Goal: Task Accomplishment & Management: Manage account settings

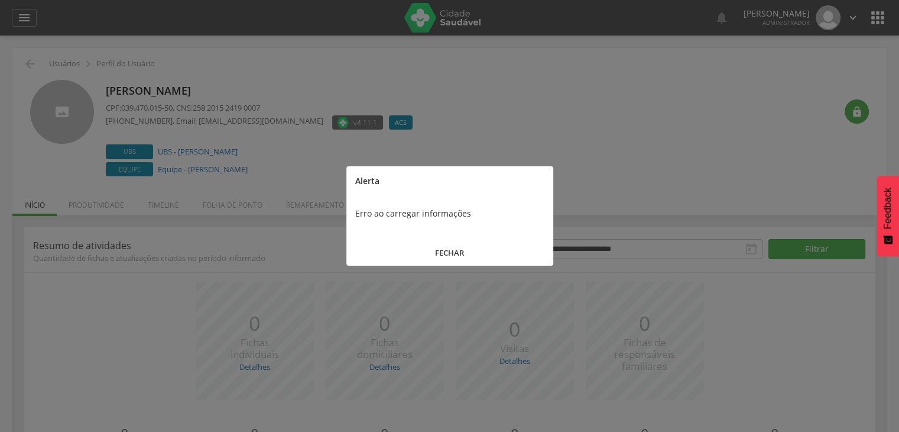
click at [445, 241] on button "FECHAR" at bounding box center [450, 252] width 207 height 25
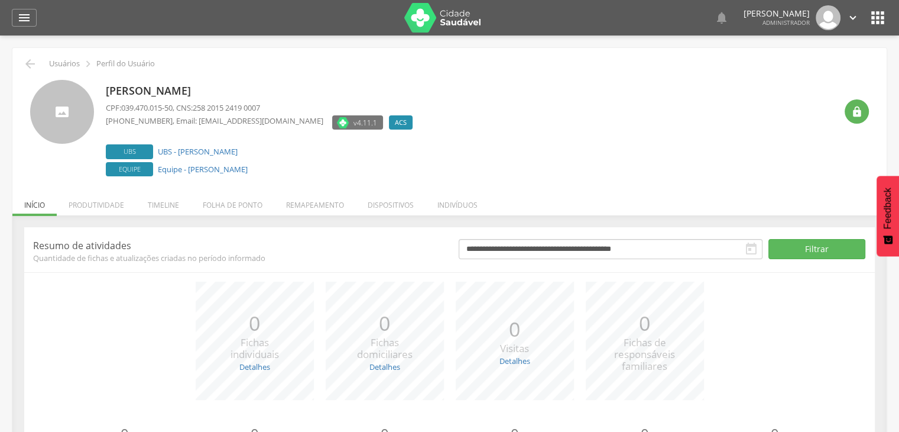
click at [344, 205] on li "Remapeamento" at bounding box center [315, 202] width 82 height 28
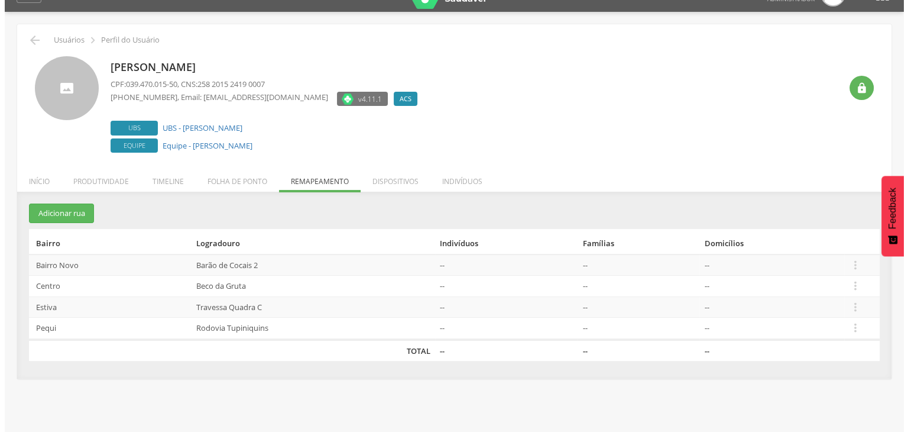
scroll to position [35, 0]
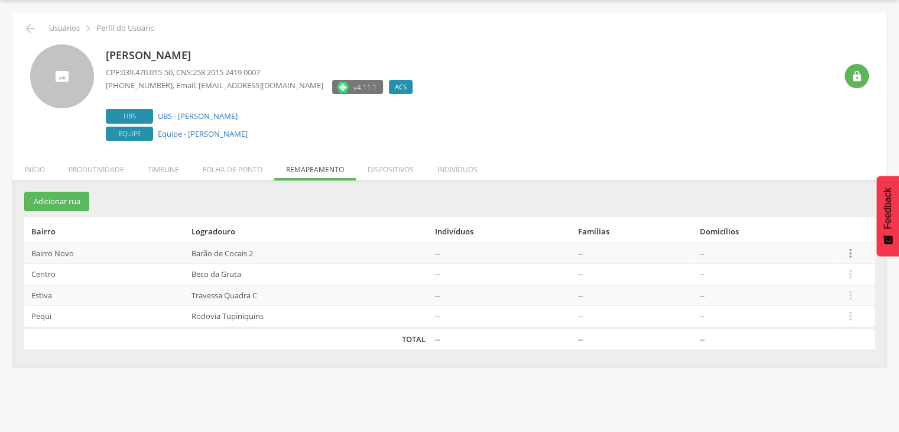
click at [853, 250] on icon "" at bounding box center [850, 253] width 13 height 13
click at [847, 190] on link "Alocar famílias" at bounding box center [848, 196] width 93 height 15
click at [850, 248] on icon "" at bounding box center [850, 253] width 13 height 13
click at [840, 281] on link "Desalocar famílias" at bounding box center [848, 282] width 93 height 15
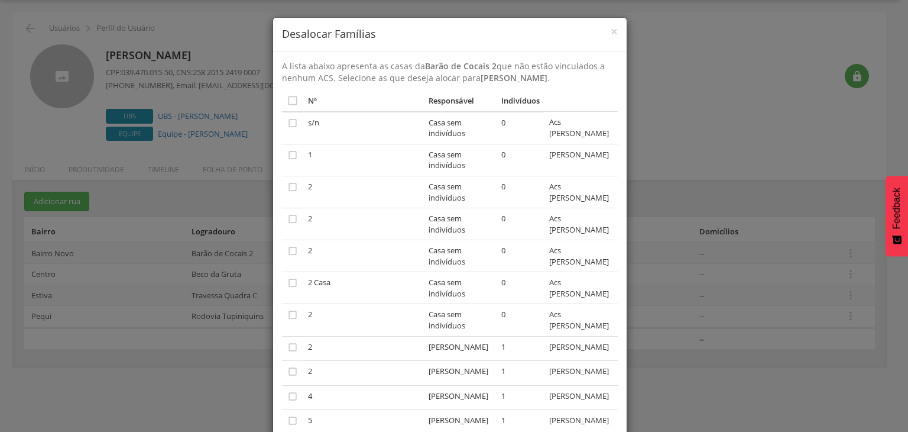
scroll to position [0, 0]
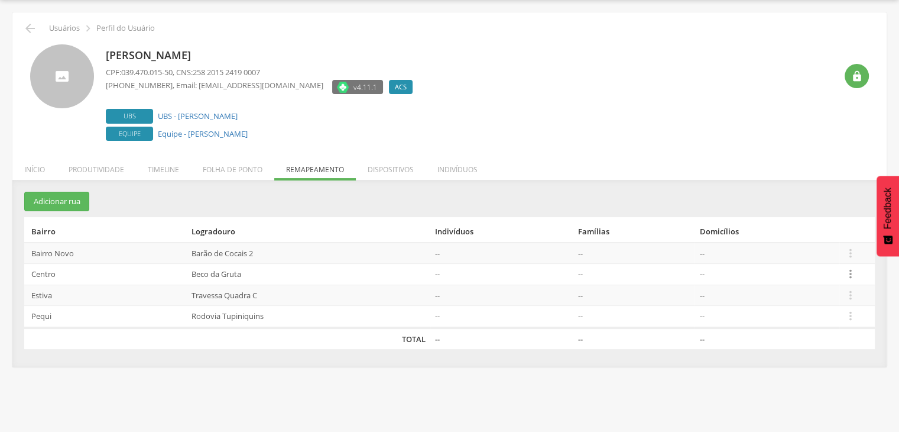
click at [849, 276] on icon "" at bounding box center [850, 273] width 13 height 13
click at [442, 258] on td "--" at bounding box center [502, 252] width 143 height 21
click at [843, 252] on td " Editar Alocar famílias Desalocar famílias Desvincular ACS" at bounding box center [857, 252] width 35 height 21
click at [853, 258] on icon "" at bounding box center [850, 253] width 13 height 13
click at [856, 283] on link "Desalocar famílias" at bounding box center [848, 282] width 93 height 15
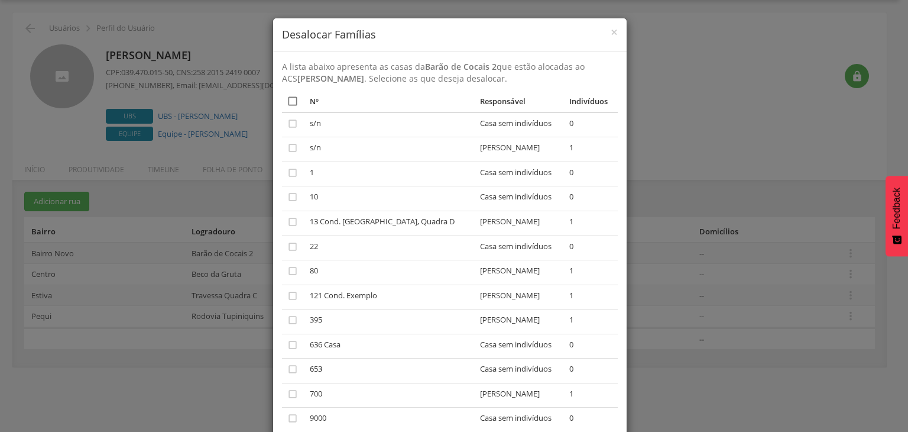
click at [287, 100] on icon "" at bounding box center [293, 101] width 12 height 12
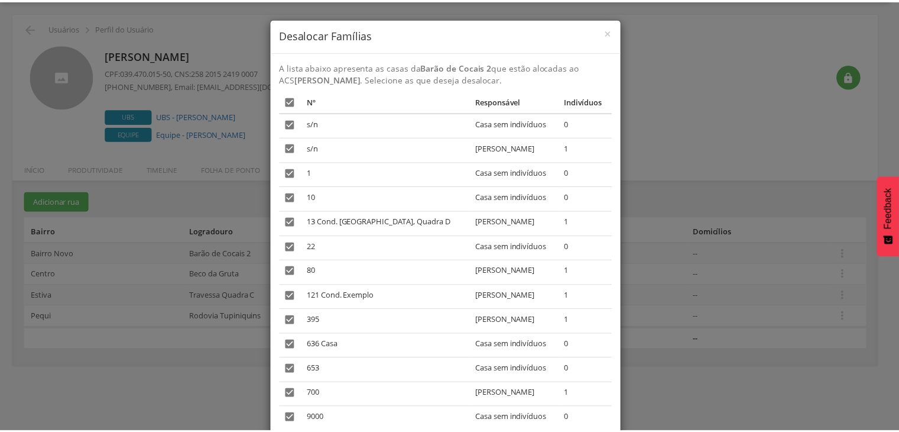
scroll to position [78, 0]
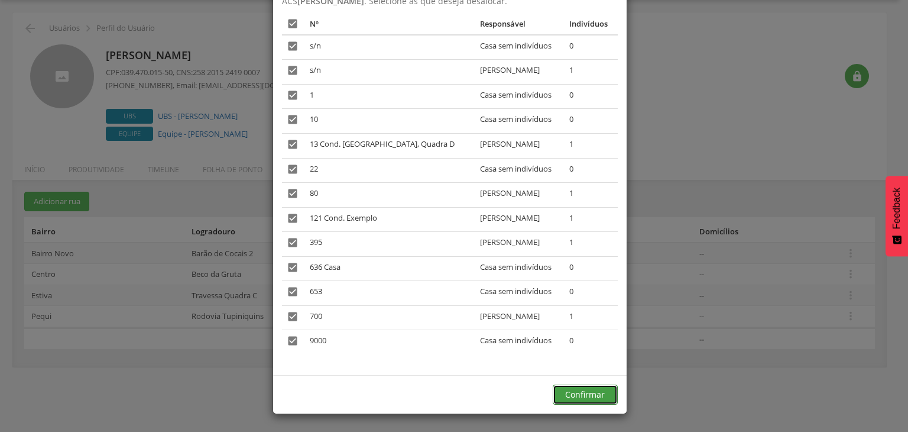
click at [562, 395] on button "Confirmar" at bounding box center [585, 394] width 65 height 20
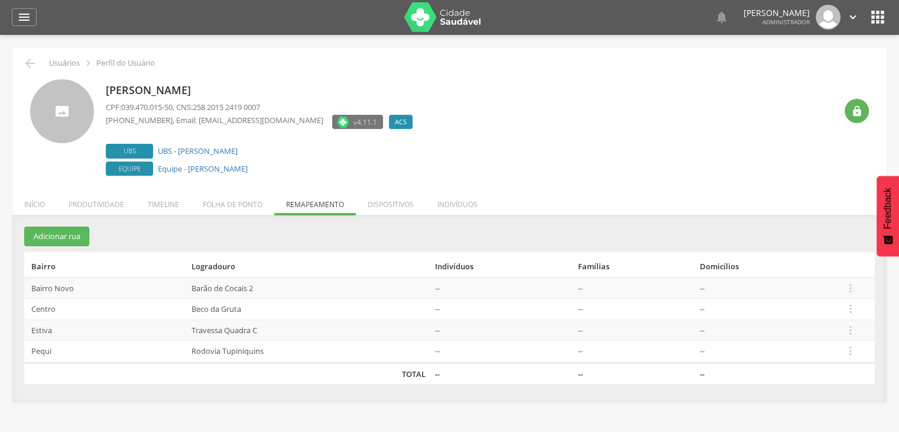
scroll to position [0, 0]
click at [873, 15] on icon "" at bounding box center [878, 17] width 19 height 19
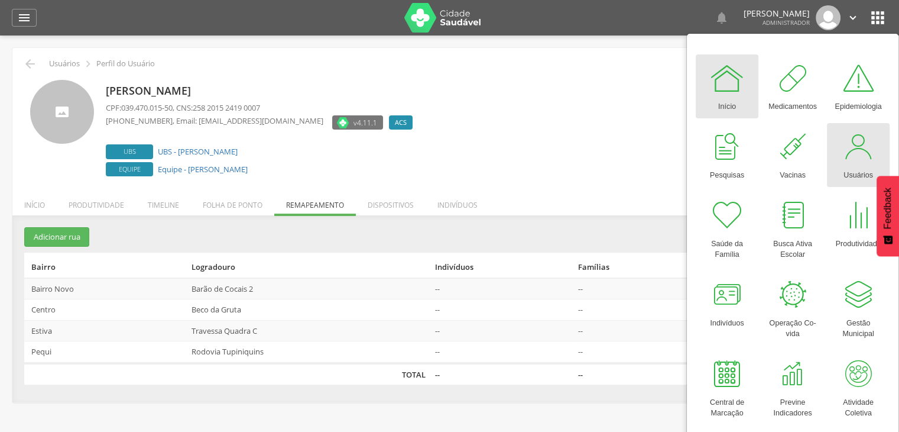
click at [848, 148] on div at bounding box center [858, 146] width 35 height 35
